Goal: Use online tool/utility: Utilize a website feature to perform a specific function

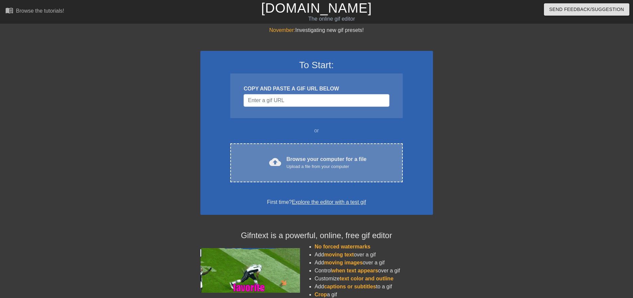
click at [300, 159] on div "Browse your computer for a file Upload a file from your computer" at bounding box center [326, 162] width 80 height 15
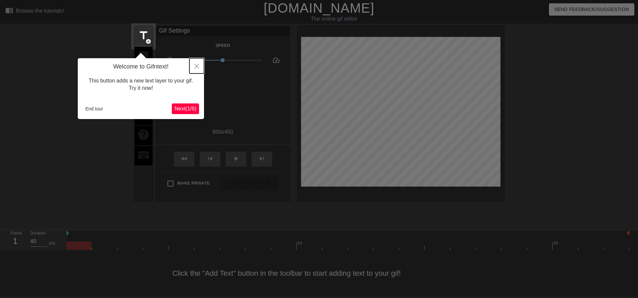
click at [198, 65] on icon "Close" at bounding box center [196, 66] width 5 height 5
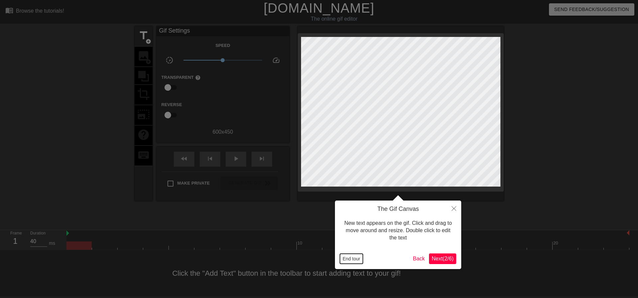
click at [343, 259] on button "End tour" at bounding box center [351, 259] width 23 height 10
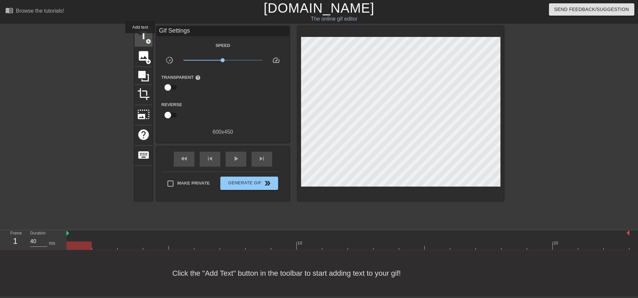
click at [140, 38] on span "title" at bounding box center [143, 35] width 13 height 13
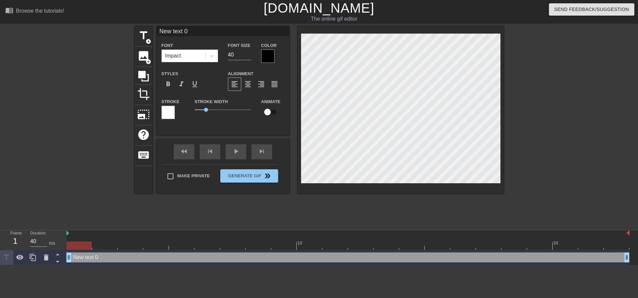
scroll to position [1, 2]
type input "H"
type textarea "H"
type input "HE"
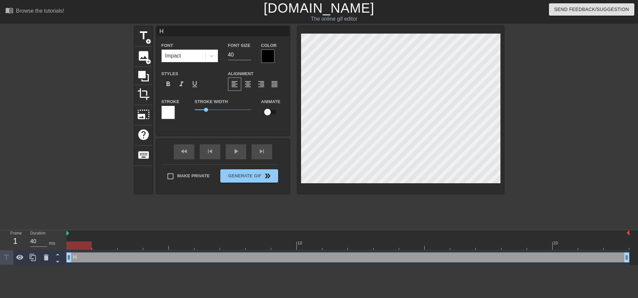
type textarea "HE"
type input "HES"
type textarea "HES"
type input "HE"
type textarea "HE"
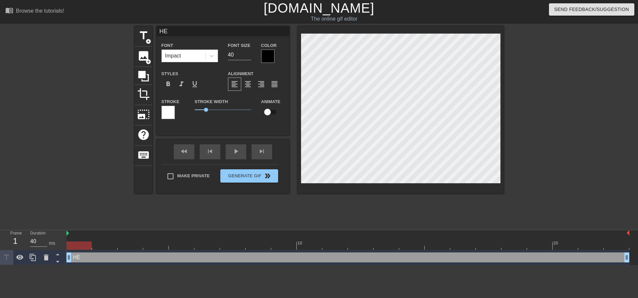
type input "HE'"
type textarea "HE'S"
type input "HE'S"
type textarea "HE'S"
type input "HE'S P"
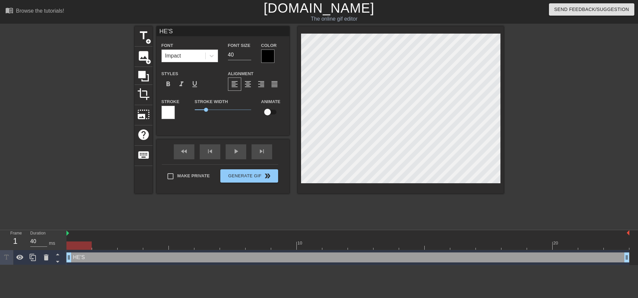
type textarea "HE'S P"
type input "HE'S PL"
type textarea "HE'S PL"
type input "HE'S PLU"
type textarea "HE'S PLU"
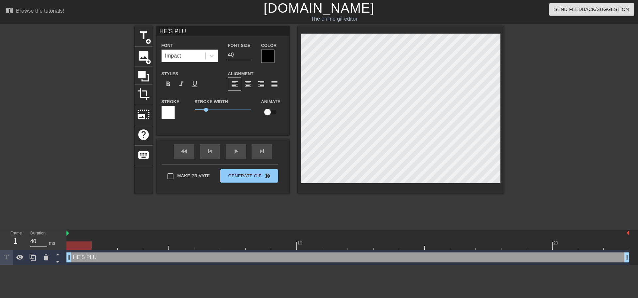
type input "HE'S PLUG"
type textarea "HE'S PLUG"
type input "HE'S PLUGG"
type textarea "HE'S PLUGG"
type input "HE'S PLUGGI"
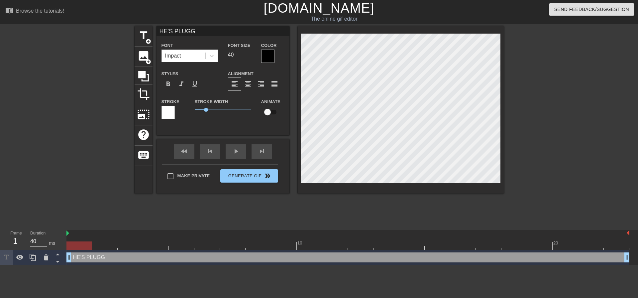
type textarea "HE'S PLUGGI"
type input "HE'S PLUGGIN"
type textarea "HE'S PLUGGIN"
type input "HE'S PLUGGING"
type textarea "HE'S PLUGGING"
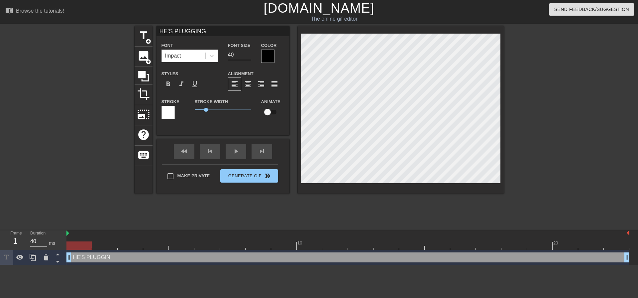
type input "HE'S PLUGGING"
type textarea "HE'S PLUGGING"
type input "HE'S PLUGGING T"
type textarea "HE'S PLUGGING T"
type input "HE'S PLUGGING TO"
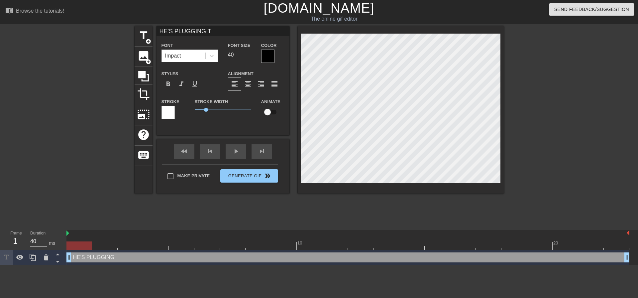
type textarea "HE'S PLUGGING TO"
type input "HE'S PLUGGING TO"
type textarea "HE'S PLUGGING TO"
type input "HE'S PLUGGING TO g"
type textarea "HE'S PLUGGING TO g"
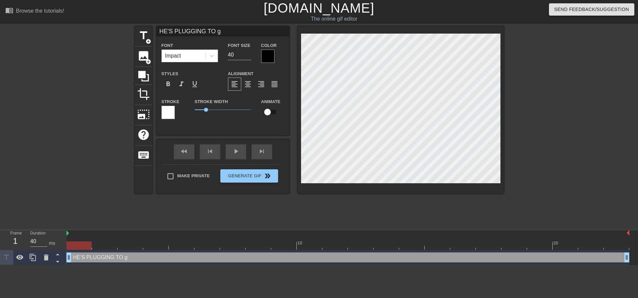
scroll to position [1, 3]
type input "HE'S PLUGGING TO"
type textarea "HE'S PLUGGING TO"
type input "HE'S PLUGGING TO G"
type textarea "HE'S PLUGGING TO G"
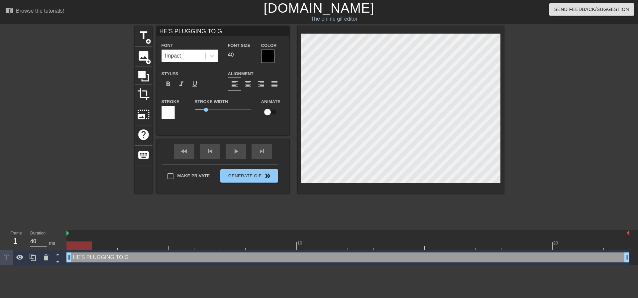
type input "HE'S PLUGGING TO G&"
type textarea "HE'S PLUGGING TO G&"
type input "HE'S PLUGGING TO G&a"
type textarea "HE'S PLUGGING TO G&a"
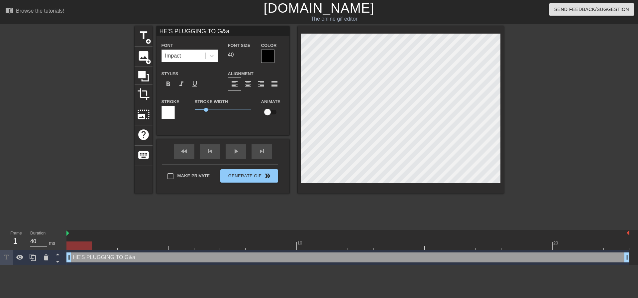
type input "HE'S PLUGGING TO G&"
type textarea "HE'S PLUGGING TO G&"
type input "HE'S PLUGGING TO G&A"
type textarea "HE'S PLUGGING TO G&A"
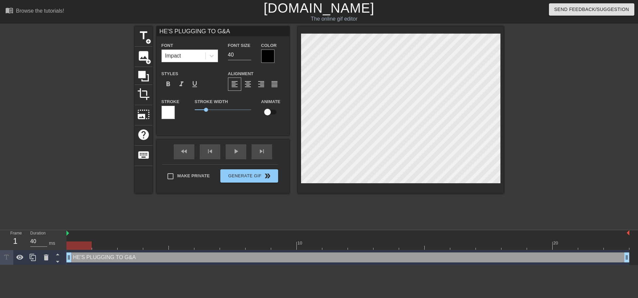
click at [272, 53] on div at bounding box center [267, 56] width 13 height 13
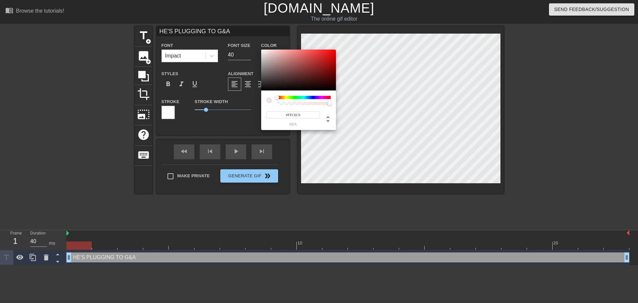
type input "#FFFFFF"
drag, startPoint x: 267, startPoint y: 53, endPoint x: 253, endPoint y: 43, distance: 17.7
click at [253, 43] on div "#FFFFFF hex" at bounding box center [319, 151] width 638 height 303
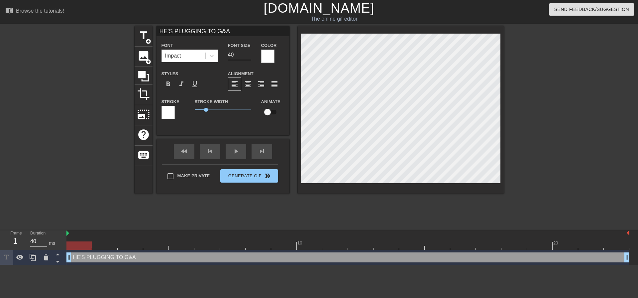
click at [164, 112] on div at bounding box center [167, 112] width 13 height 13
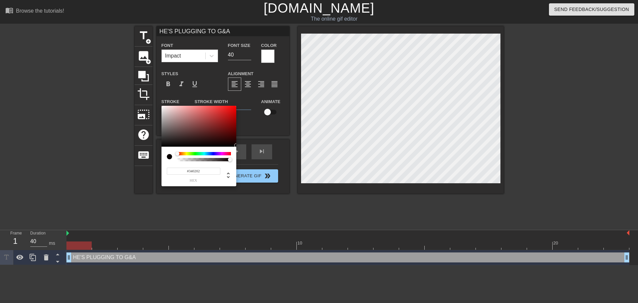
type input "#000000"
drag, startPoint x: 232, startPoint y: 144, endPoint x: 236, endPoint y: 150, distance: 7.0
click at [236, 150] on div "#000000 hex" at bounding box center [198, 146] width 75 height 81
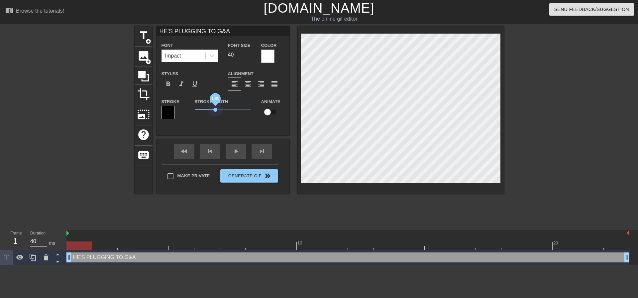
drag, startPoint x: 208, startPoint y: 109, endPoint x: 216, endPoint y: 112, distance: 8.5
click at [216, 112] on span "1.85" at bounding box center [223, 110] width 56 height 8
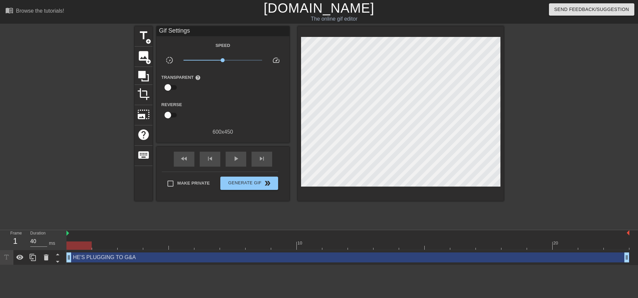
click at [261, 220] on div "title add_circle image add_circle crop photo_size_select_large help keyboard Gi…" at bounding box center [319, 125] width 369 height 199
drag, startPoint x: 525, startPoint y: 145, endPoint x: 393, endPoint y: 198, distance: 143.0
click at [526, 145] on div at bounding box center [562, 125] width 100 height 199
click at [238, 241] on div at bounding box center [347, 245] width 563 height 8
click at [283, 242] on div at bounding box center [347, 245] width 563 height 8
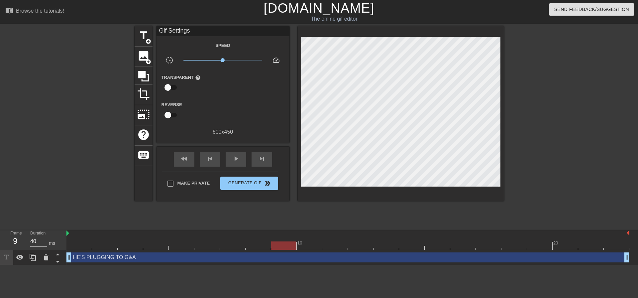
click at [345, 234] on div at bounding box center [347, 233] width 563 height 7
click at [249, 184] on span "Generate Gif double_arrow" at bounding box center [249, 183] width 52 height 8
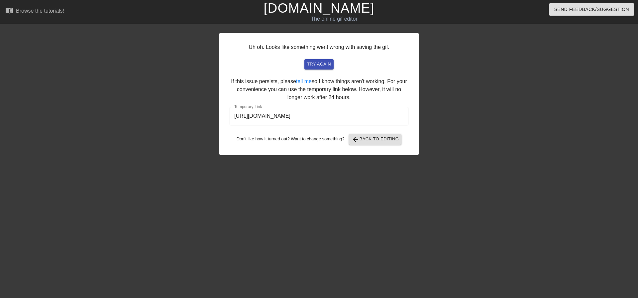
click at [315, 115] on input "[URL][DOMAIN_NAME]" at bounding box center [319, 116] width 179 height 19
